Goal: Task Accomplishment & Management: Manage account settings

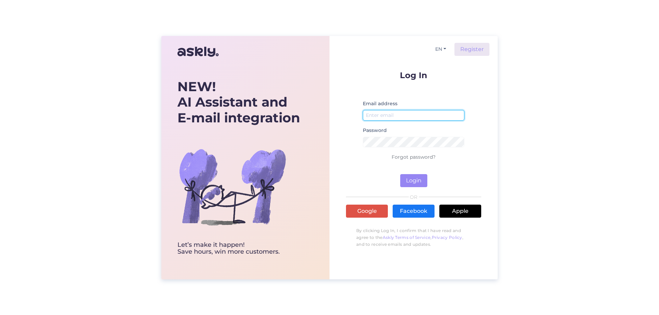
click at [383, 114] on input "email" at bounding box center [414, 115] width 102 height 11
drag, startPoint x: 421, startPoint y: 114, endPoint x: 341, endPoint y: 107, distance: 79.9
click at [341, 107] on div "EN Register Log In Email address [EMAIL_ADDRESS][DOMAIN_NAME] Password Forgot p…" at bounding box center [413, 158] width 168 height 244
click at [331, 141] on div "EN Register Log In Email address respa1 Password Forgot password? Login OR Goog…" at bounding box center [413, 158] width 168 height 244
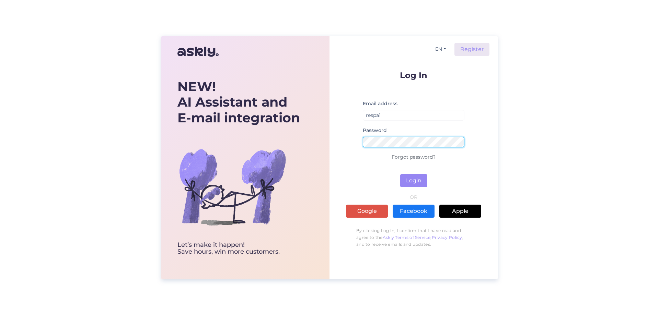
click at [400, 174] on button "Login" at bounding box center [413, 180] width 27 height 13
click at [416, 182] on button "Login" at bounding box center [413, 180] width 27 height 13
click at [377, 156] on p "Forgot password?" at bounding box center [413, 157] width 135 height 8
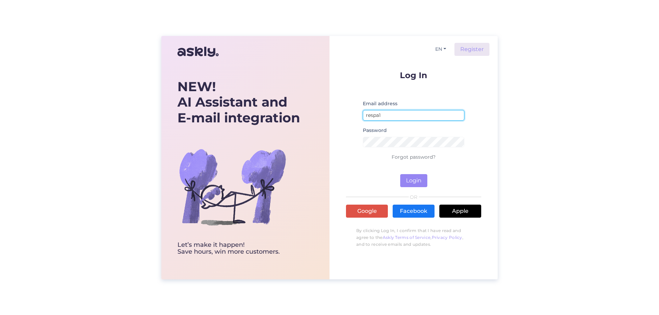
drag, startPoint x: 351, startPoint y: 114, endPoint x: 342, endPoint y: 113, distance: 9.0
click at [341, 113] on div "EN Register Log In Email address respa1 Password Forgot password? Login OR Goog…" at bounding box center [413, 158] width 168 height 244
type input "[EMAIL_ADDRESS][DOMAIN_NAME]"
click at [409, 181] on button "Login" at bounding box center [413, 180] width 27 height 13
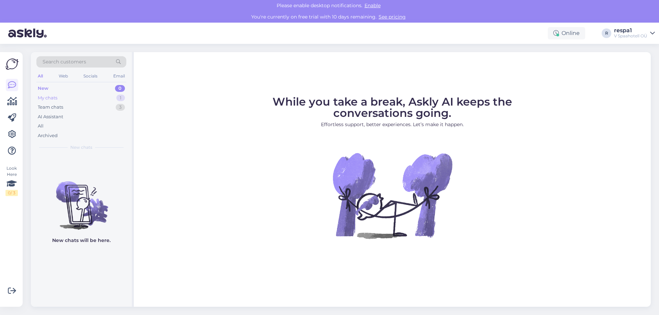
click at [93, 97] on div "My chats 1" at bounding box center [81, 98] width 90 height 10
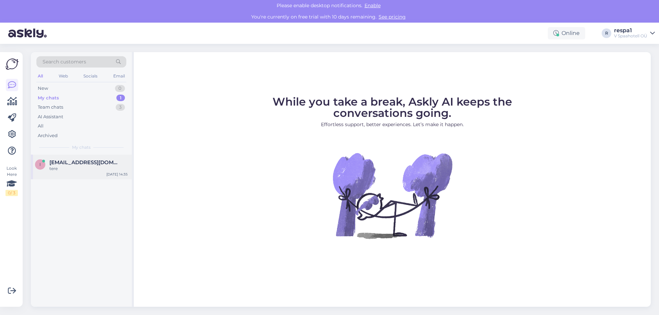
click at [81, 163] on span "[EMAIL_ADDRESS][DOMAIN_NAME]" at bounding box center [84, 163] width 71 height 6
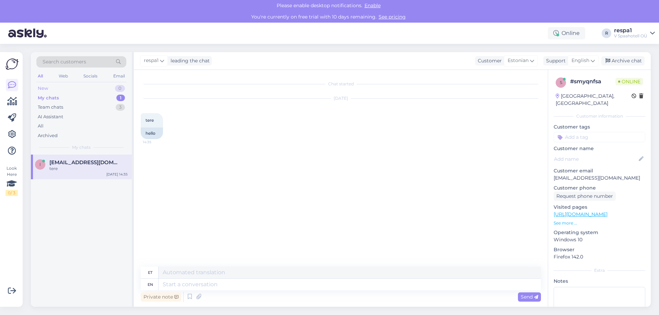
click at [61, 90] on div "New 0" at bounding box center [81, 89] width 90 height 10
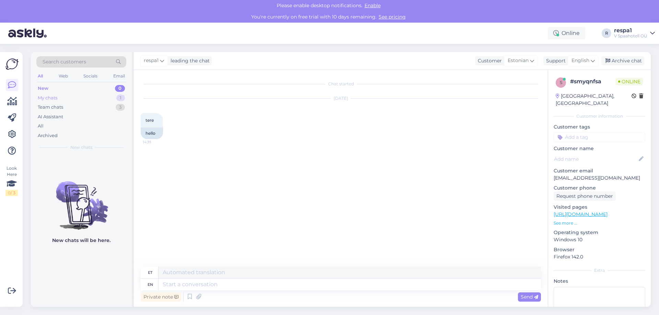
click at [60, 98] on div "My chats 1" at bounding box center [81, 98] width 90 height 10
